Goal: Information Seeking & Learning: Understand process/instructions

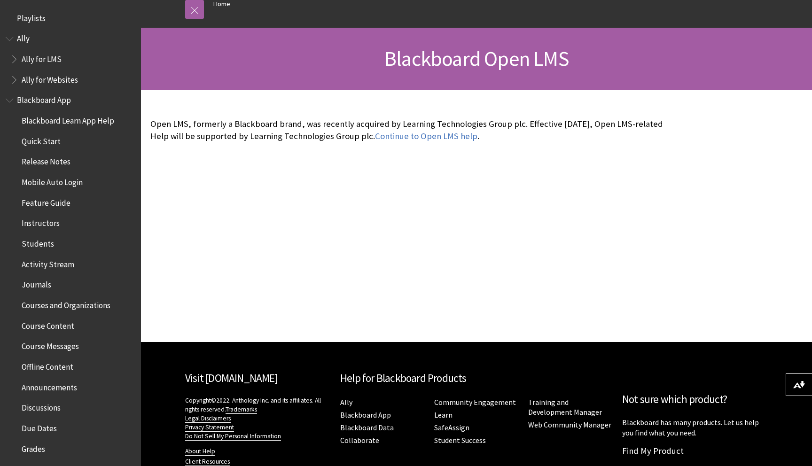
scroll to position [107, 0]
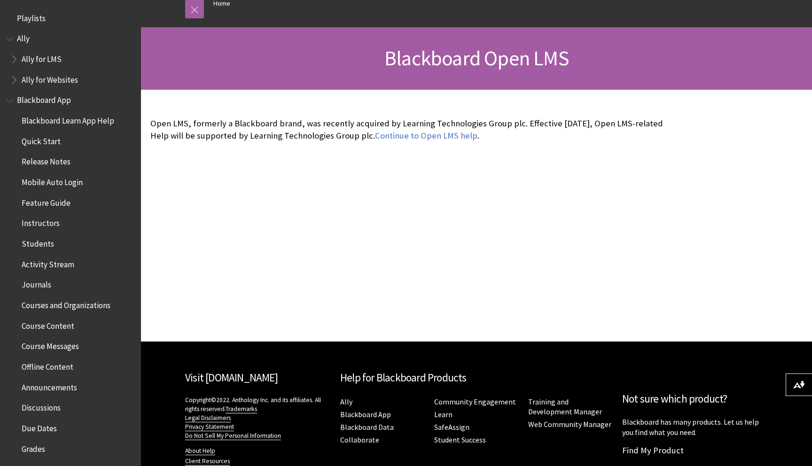
click at [287, 198] on div "Continue to Open LMS help ." at bounding box center [407, 216] width 532 height 252
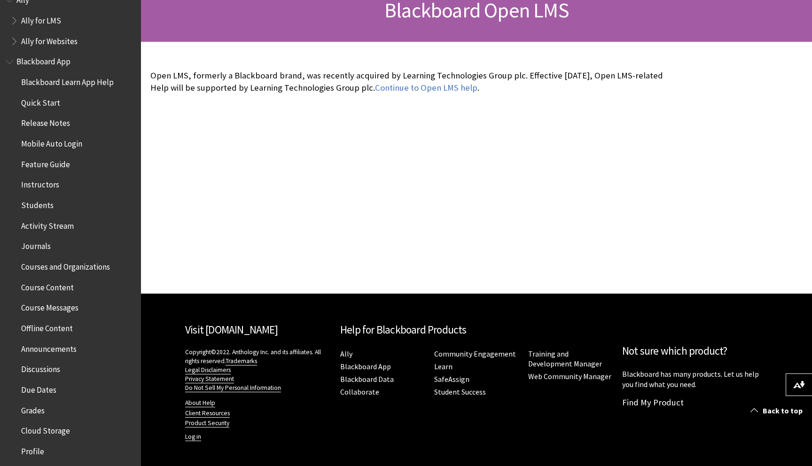
scroll to position [0, 0]
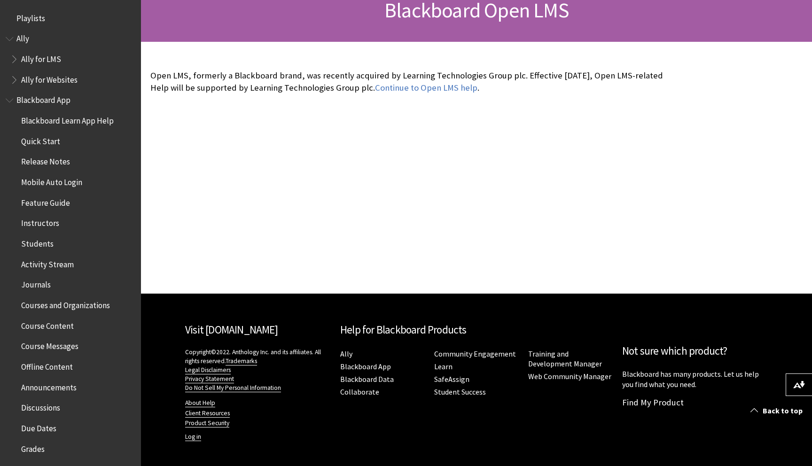
click at [51, 135] on span "Quick Start" at bounding box center [40, 139] width 39 height 13
click at [47, 136] on span "Quick Start" at bounding box center [41, 139] width 41 height 13
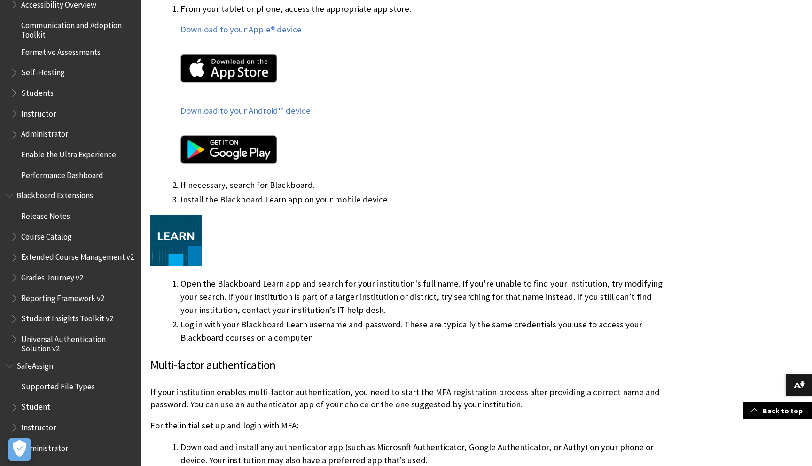
scroll to position [547, 0]
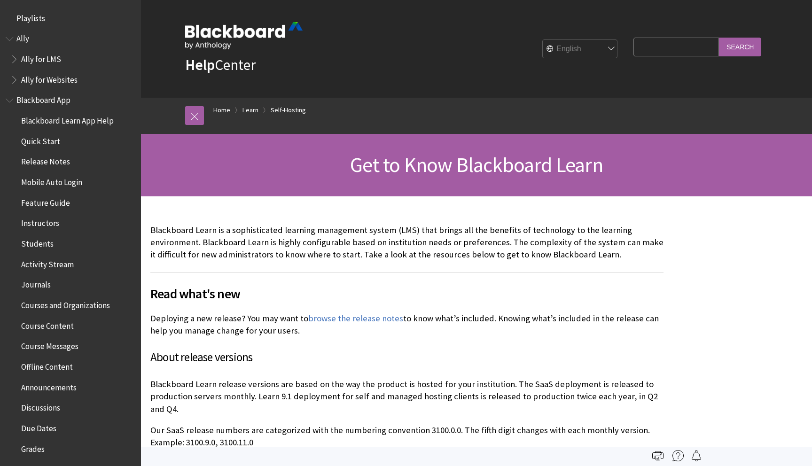
scroll to position [926, 0]
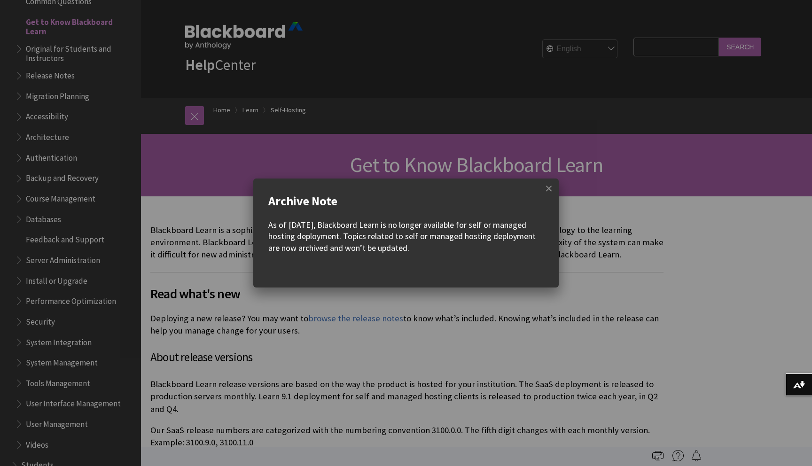
click at [522, 281] on w-div "Archive Note As of December 2023, Blackboard Learn is no longer available for s…" at bounding box center [405, 233] width 305 height 109
click at [546, 288] on w-div "Archive Note As of December 2023, Blackboard Learn is no longer available for s…" at bounding box center [406, 233] width 812 height 466
click at [547, 188] on span at bounding box center [549, 189] width 20 height 20
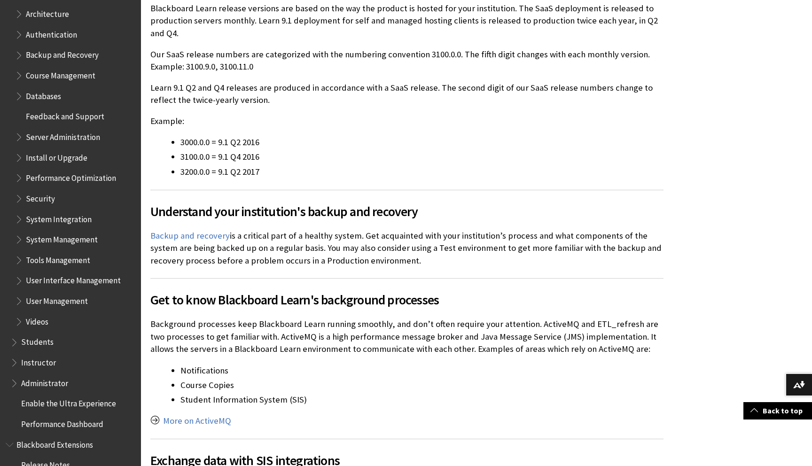
scroll to position [1050, 0]
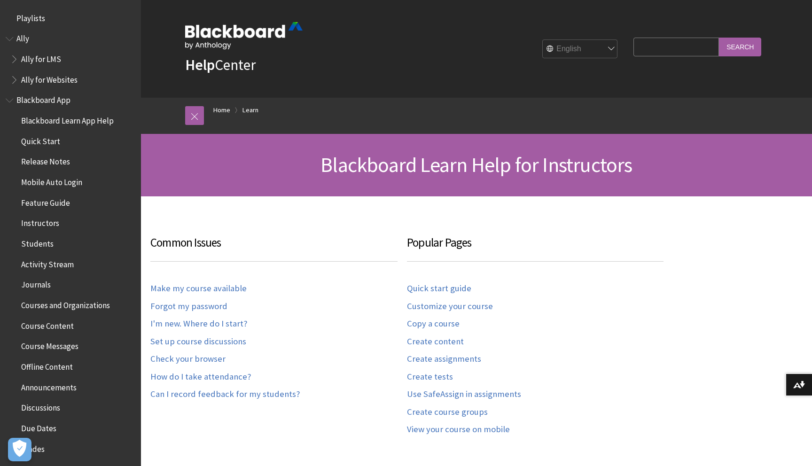
scroll to position [926, 0]
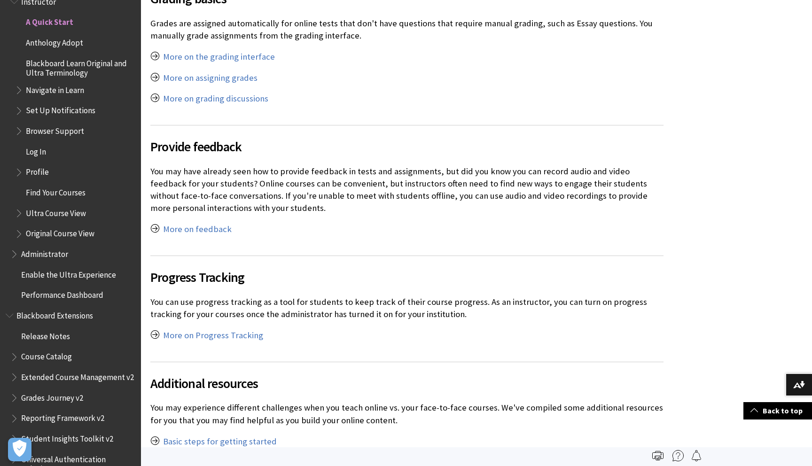
scroll to position [3257, 0]
click at [241, 170] on p "You may have already seen how to provide feedback in tests and assignments, but…" at bounding box center [406, 190] width 513 height 49
click at [198, 173] on p "You may have already seen how to provide feedback in tests and assignments, but…" at bounding box center [406, 190] width 513 height 49
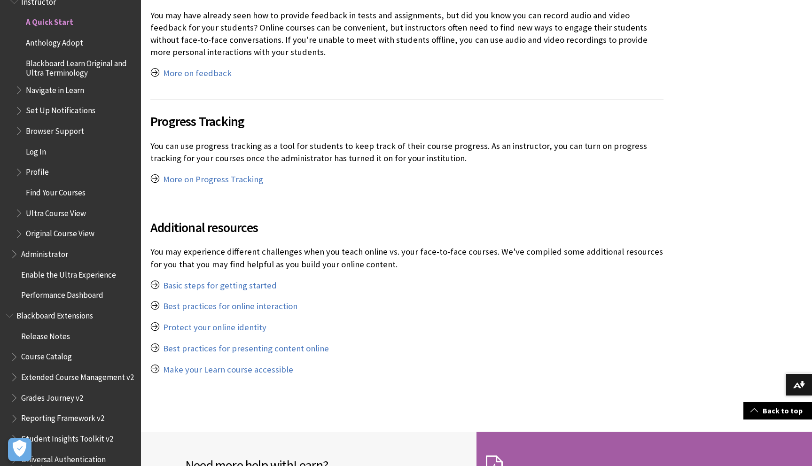
scroll to position [3431, 0]
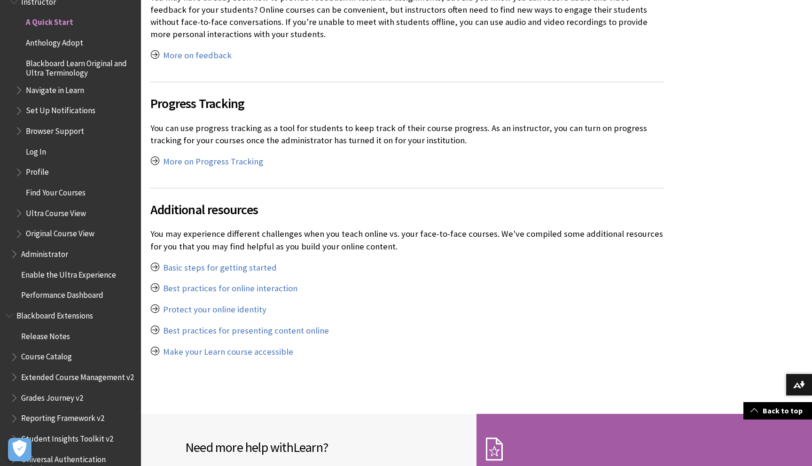
click at [349, 194] on h2 "Additional resources" at bounding box center [406, 203] width 513 height 31
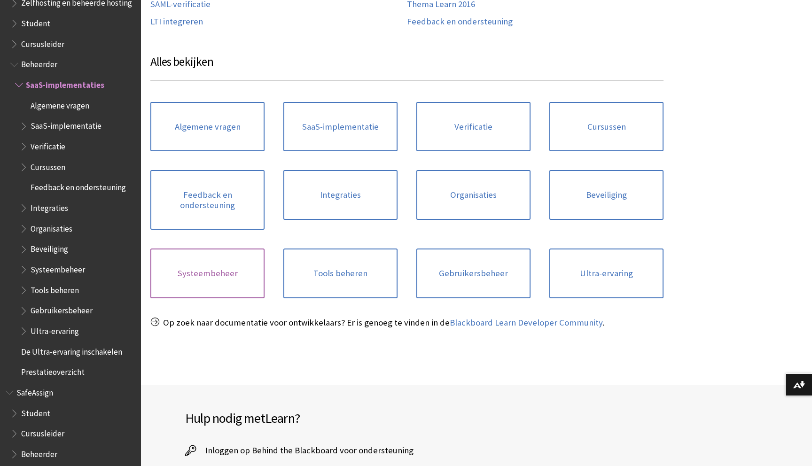
scroll to position [328, 0]
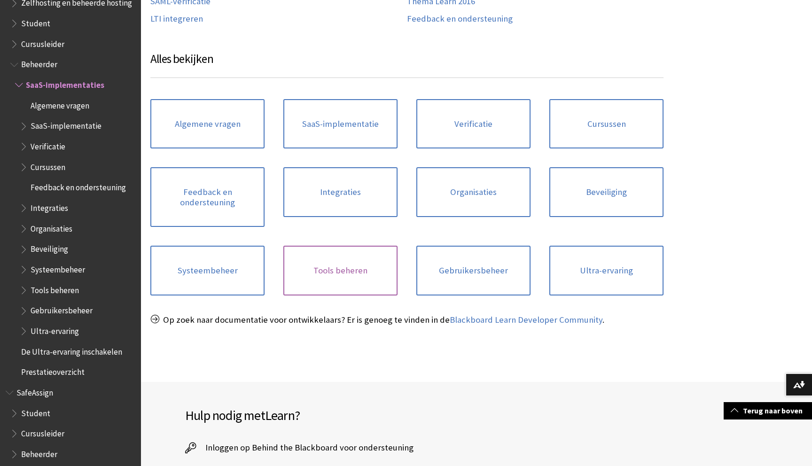
click at [329, 265] on link "Tools beheren" at bounding box center [340, 271] width 114 height 50
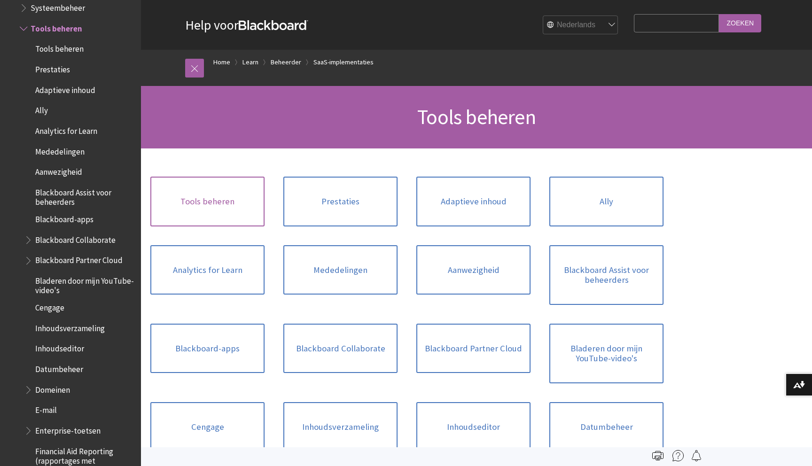
click at [211, 200] on link "Tools beheren" at bounding box center [207, 202] width 114 height 50
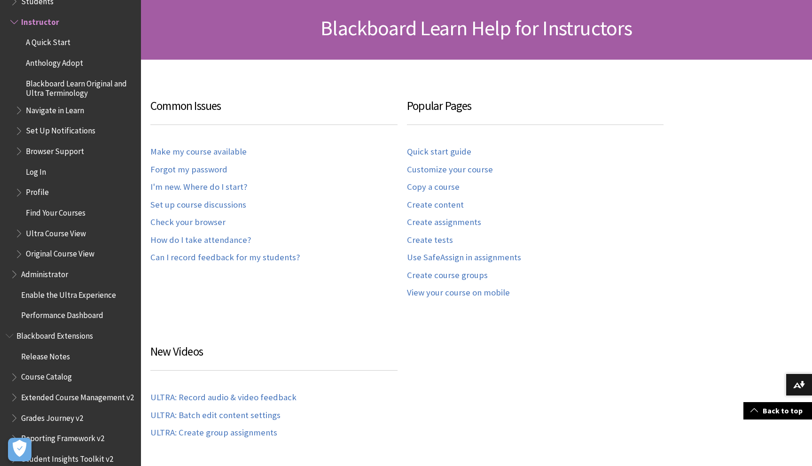
scroll to position [136, 0]
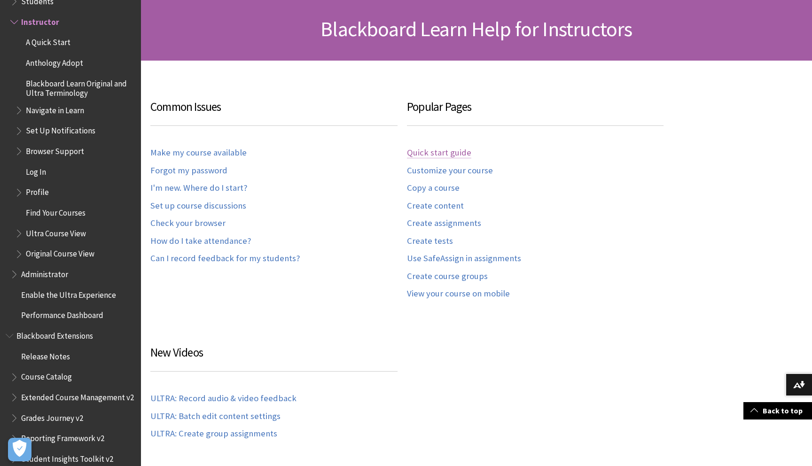
click at [428, 158] on link "Quick start guide" at bounding box center [439, 153] width 64 height 11
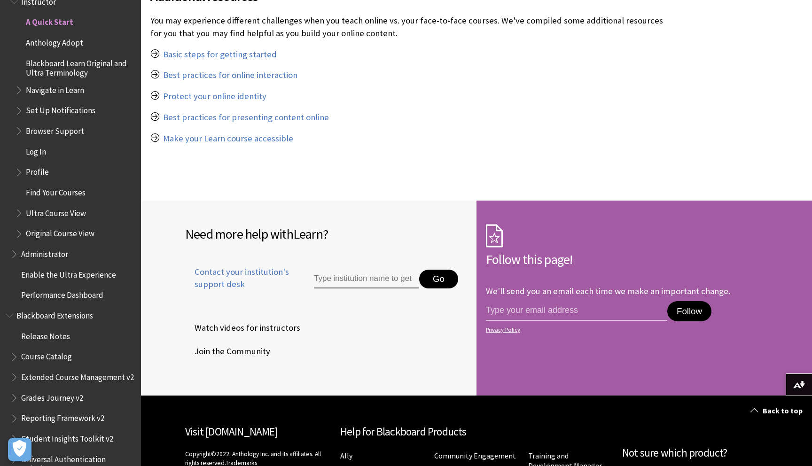
scroll to position [3747, 0]
